Goal: Task Accomplishment & Management: Manage account settings

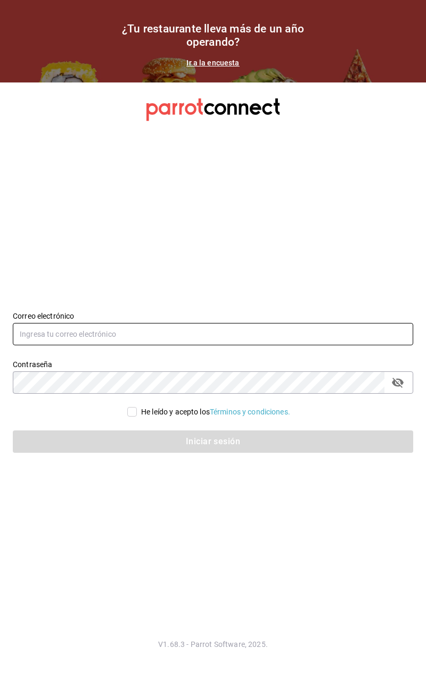
click at [54, 336] on input "text" at bounding box center [213, 334] width 400 height 22
type input "Ferrer7.ferrer7@gmail.com"
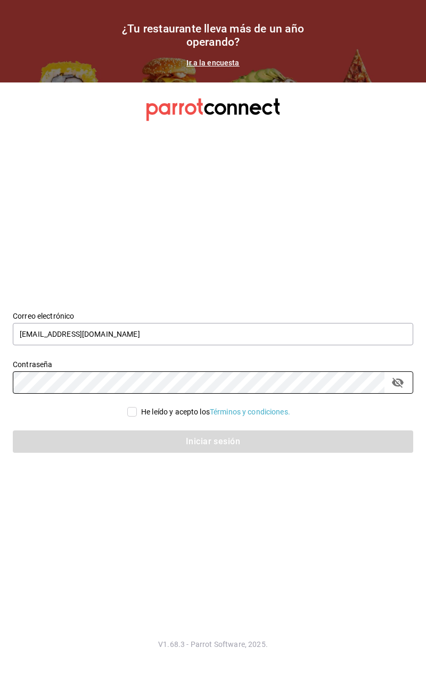
click at [133, 412] on input "He leído y acepto los Términos y condiciones." at bounding box center [132, 412] width 10 height 10
checkbox input "true"
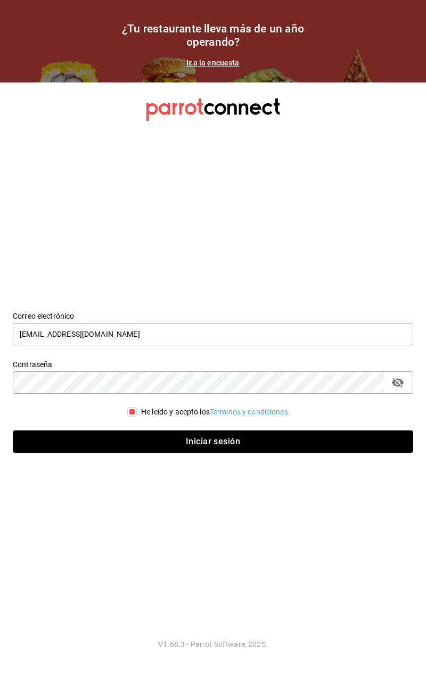
click at [107, 440] on button "Iniciar sesión" at bounding box center [213, 442] width 400 height 22
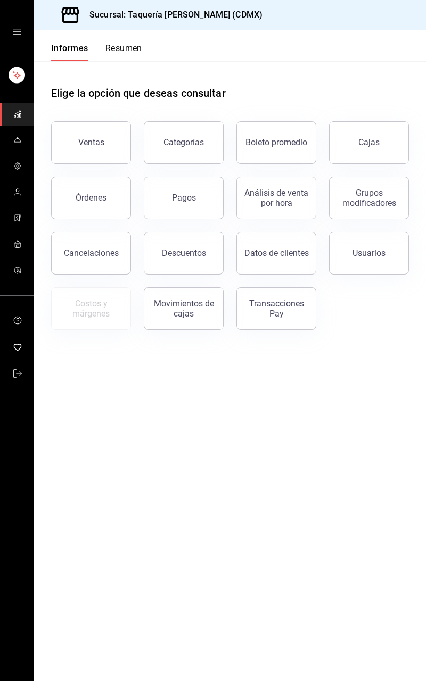
click at [19, 144] on icon "carpetas de buzón" at bounding box center [17, 140] width 9 height 9
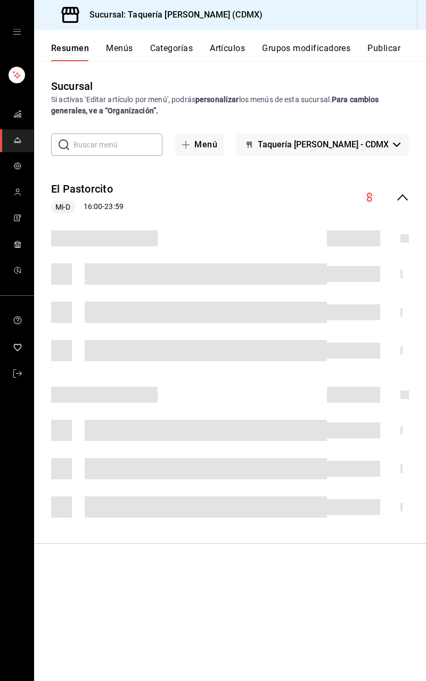
click at [69, 210] on span "Mi-D" at bounding box center [63, 207] width 24 height 11
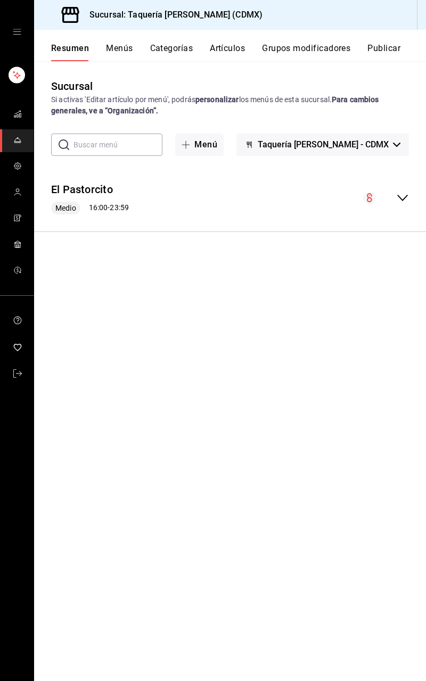
click at [93, 203] on font "16:00" at bounding box center [98, 207] width 19 height 9
click at [60, 184] on font "El Pastorcito" at bounding box center [82, 190] width 62 height 13
click at [56, 192] on html "Sucursal: Taquería Don Ros (CDMX) Resumen Menús Categorías Artículos Grupos mod…" at bounding box center [213, 340] width 426 height 681
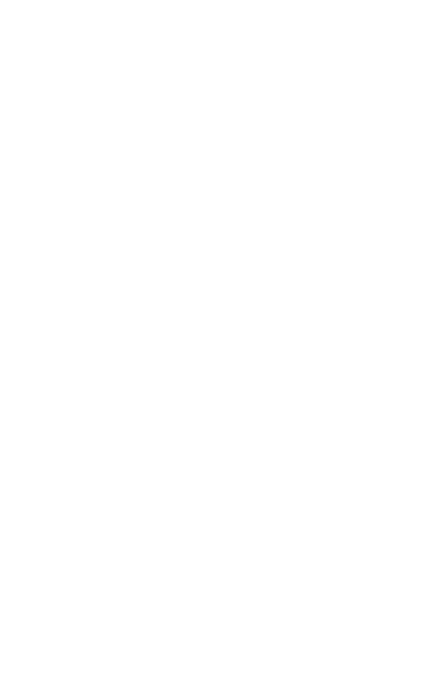
click at [5, 4] on html "Texto original Valora esta traducción Tu opinión servirá para ayudar a mejorar …" at bounding box center [213, 2] width 426 height 4
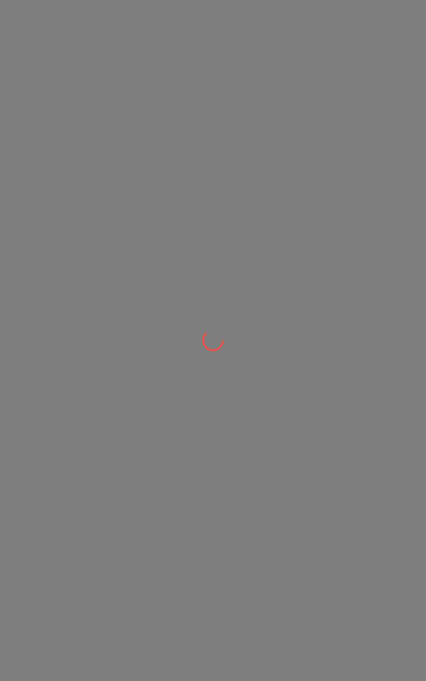
click at [72, 404] on div at bounding box center [213, 340] width 426 height 681
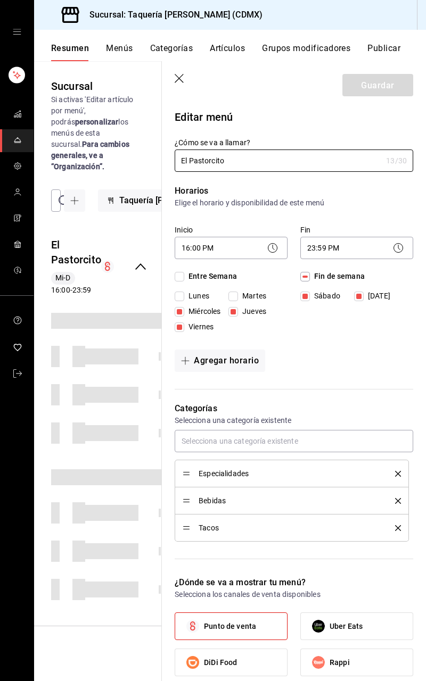
checkbox input "true"
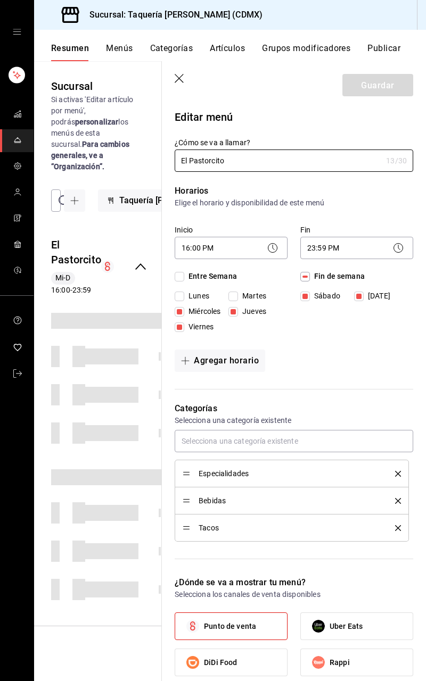
checkbox input "true"
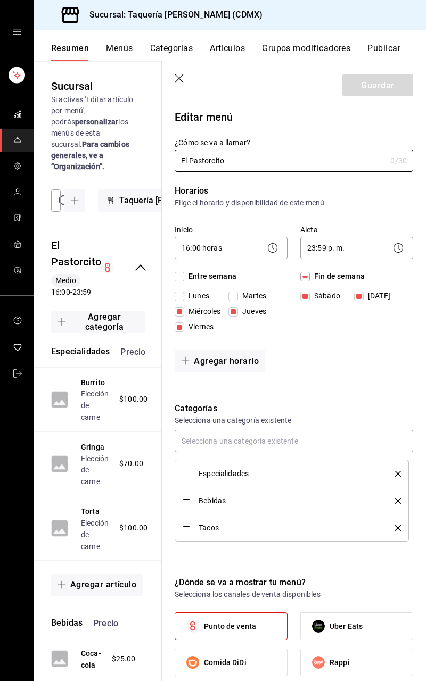
click at [244, 294] on font "Martes" at bounding box center [254, 296] width 24 height 9
click at [238, 294] on input "Martes" at bounding box center [233, 297] width 10 height 10
checkbox input "true"
click at [179, 295] on input "Lunes" at bounding box center [180, 297] width 10 height 10
checkbox input "true"
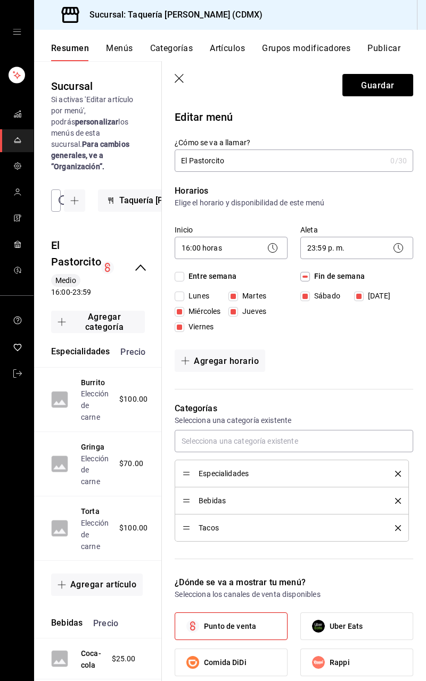
checkbox input "true"
click at [227, 250] on body "Sucursal: Taquería Don Ros (CDMX) Resumen Menús Categorías Artículos Grupos mod…" at bounding box center [213, 340] width 426 height 681
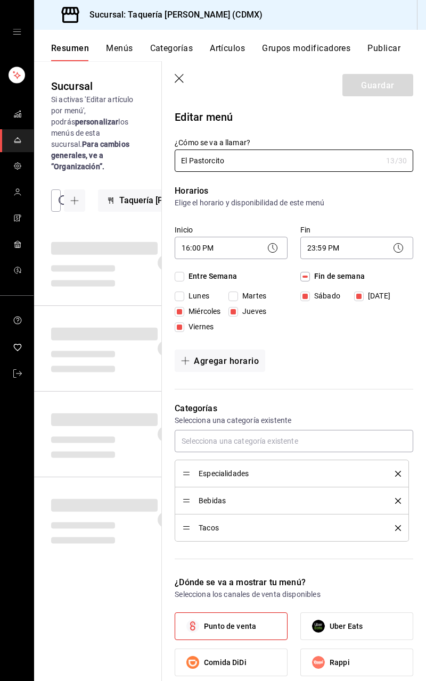
click at [236, 297] on input "Martes" at bounding box center [233, 297] width 10 height 10
checkbox input "true"
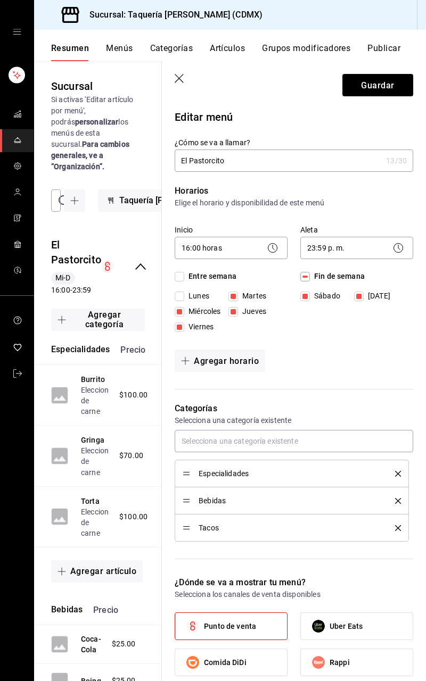
click at [180, 297] on input "Lunes" at bounding box center [180, 297] width 10 height 10
checkbox input "true"
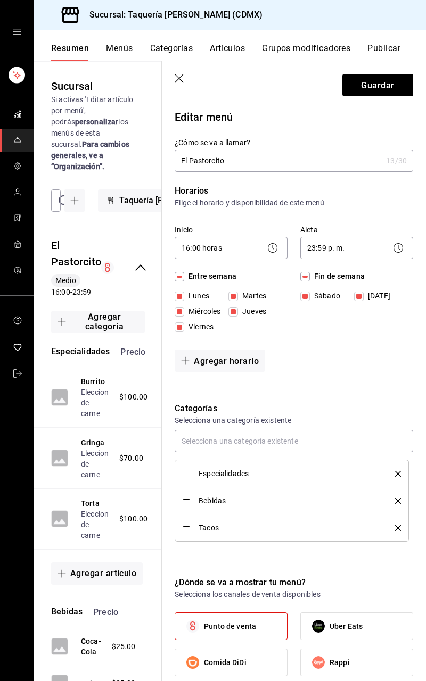
checkbox input "true"
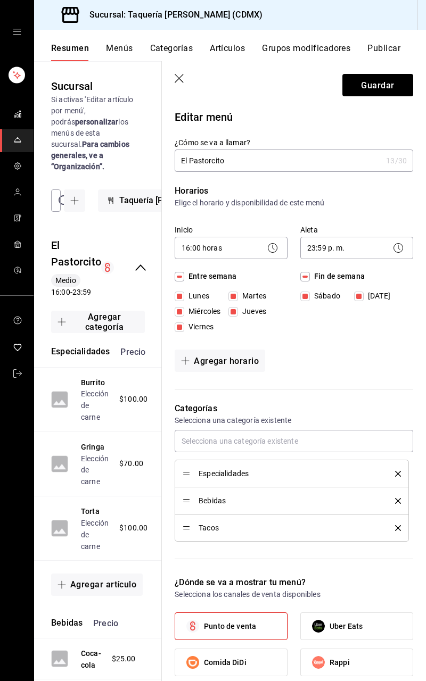
click at [215, 251] on body "Sucursal: Taquería [PERSON_NAME] (CDMX) Resumen Menús Categorías Artículos Grup…" at bounding box center [213, 340] width 426 height 681
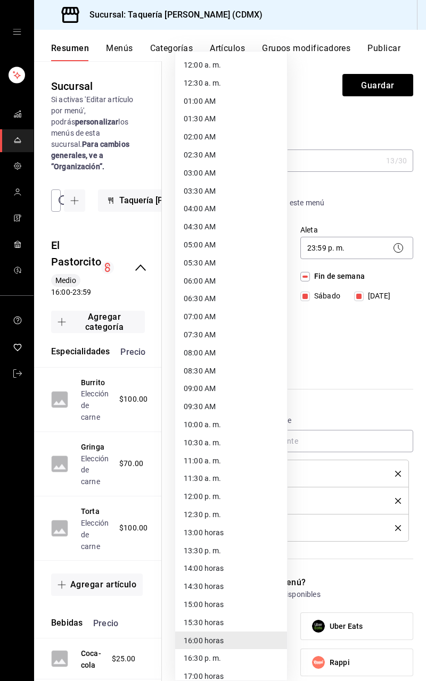
click at [200, 64] on font "12:00 a. m." at bounding box center [202, 65] width 37 height 9
type input "00:00"
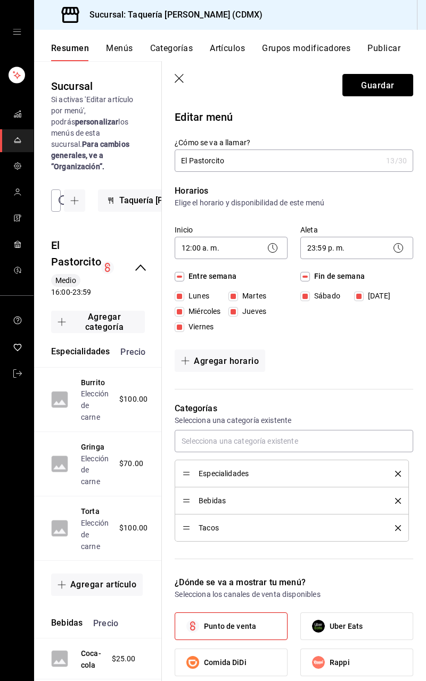
click at [385, 86] on font "Guardar" at bounding box center [377, 85] width 33 height 10
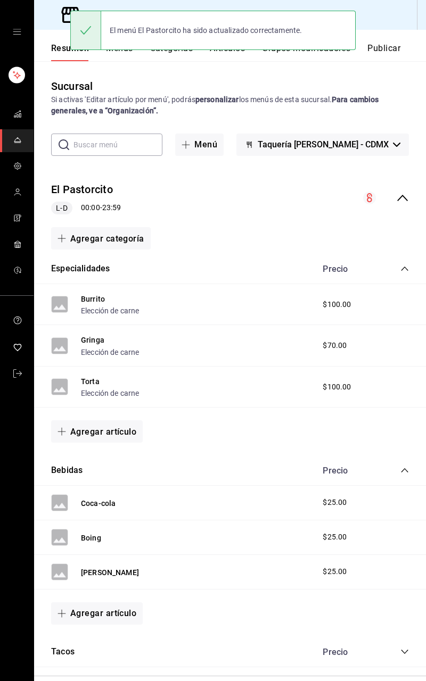
click at [390, 49] on font "Publicar" at bounding box center [383, 48] width 33 height 10
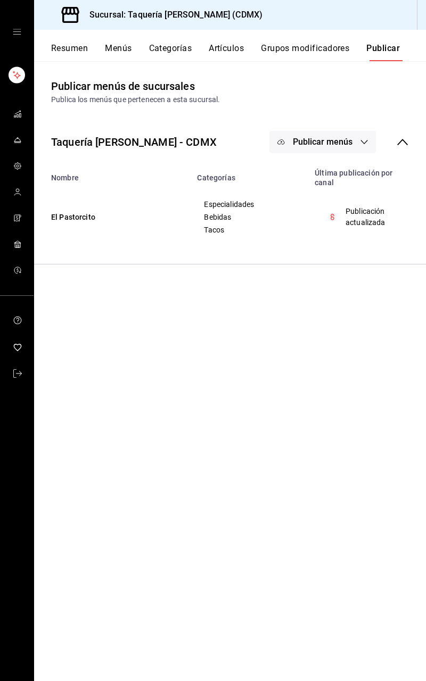
click at [350, 144] on font "Publicar menús" at bounding box center [323, 142] width 60 height 10
click at [333, 177] on font "Punto de venta" at bounding box center [337, 176] width 51 height 9
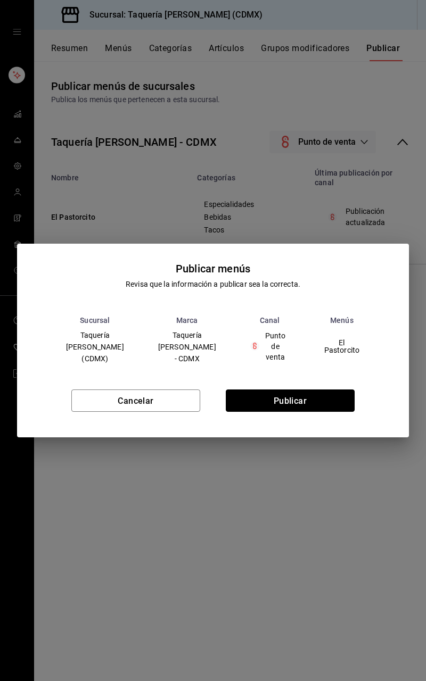
click at [310, 396] on button "Publicar" at bounding box center [290, 401] width 129 height 22
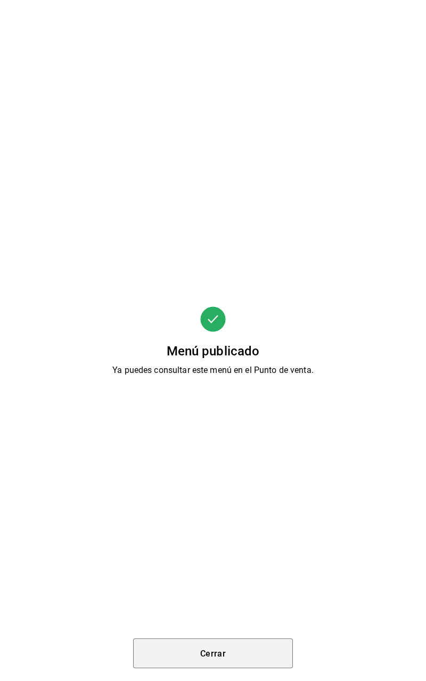
click at [241, 647] on button "Cerrar" at bounding box center [213, 654] width 160 height 30
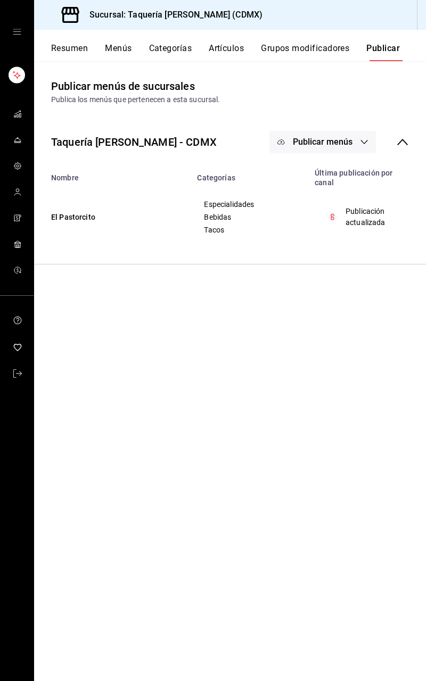
click at [16, 32] on icon "cajón abierto" at bounding box center [17, 32] width 9 height 9
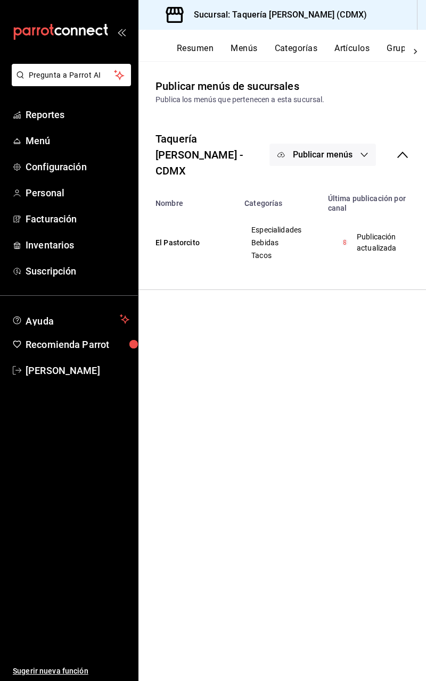
click at [362, 405] on main "Publicar menús de sucursales Publica los menús que pertenecen a esta sucursal. …" at bounding box center [281, 371] width 287 height 620
